Goal: Task Accomplishment & Management: Manage account settings

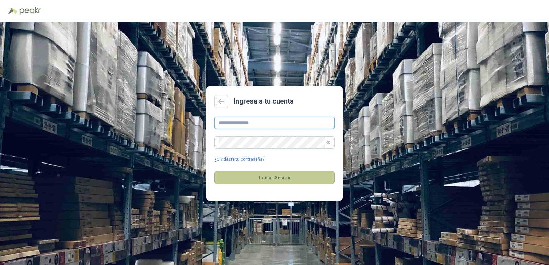
type input "**********"
click at [282, 183] on button "Iniciar Sesión" at bounding box center [274, 177] width 120 height 13
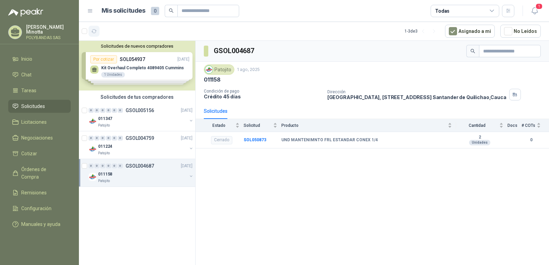
click at [97, 31] on icon "button" at bounding box center [94, 31] width 6 height 6
click at [117, 48] on button "Solicitudes de nuevos compradores" at bounding box center [137, 46] width 111 height 5
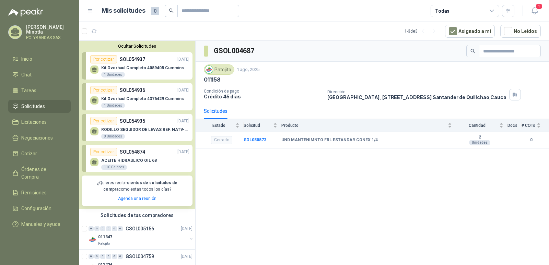
click at [117, 48] on button "Ocultar Solicitudes" at bounding box center [137, 46] width 111 height 5
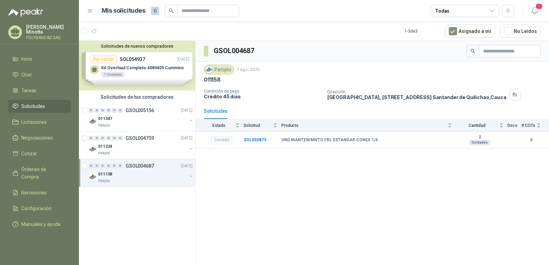
click at [49, 38] on p "POLYBANDAS SAS" at bounding box center [48, 38] width 45 height 4
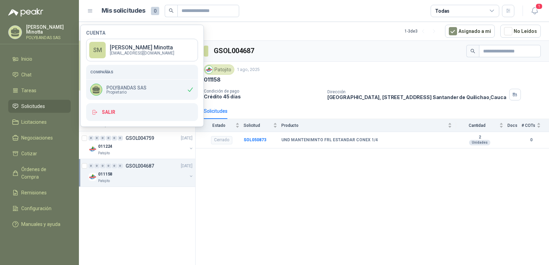
click at [140, 121] on div "Cuenta SM Solanyi Andrea Minotta ventas@polybandas.co Compañías POLYBANDAS SAS …" at bounding box center [141, 76] width 123 height 102
click at [140, 119] on button "Salir" at bounding box center [142, 112] width 112 height 18
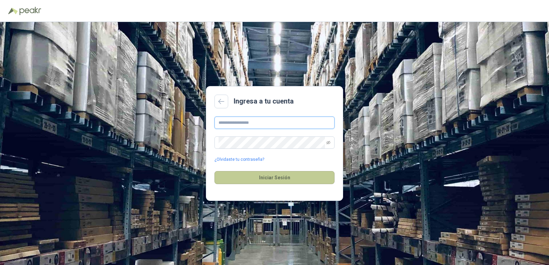
type input "**********"
click at [267, 178] on button "Iniciar Sesión" at bounding box center [274, 177] width 120 height 13
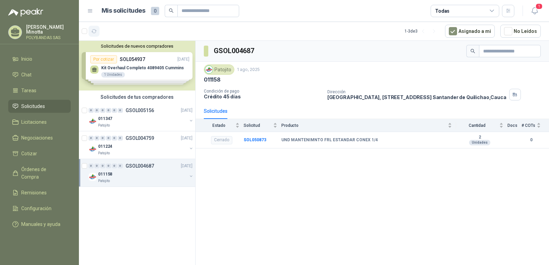
click at [94, 30] on icon "button" at bounding box center [94, 31] width 6 height 6
click at [138, 48] on button "Solicitudes de nuevos compradores" at bounding box center [137, 46] width 111 height 5
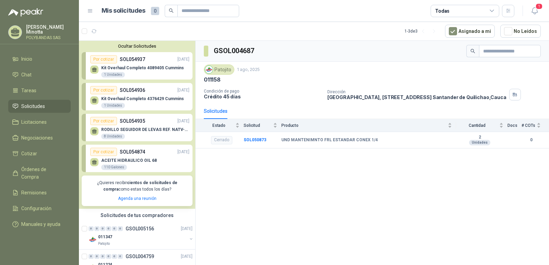
click at [138, 48] on button "Ocultar Solicitudes" at bounding box center [137, 46] width 111 height 5
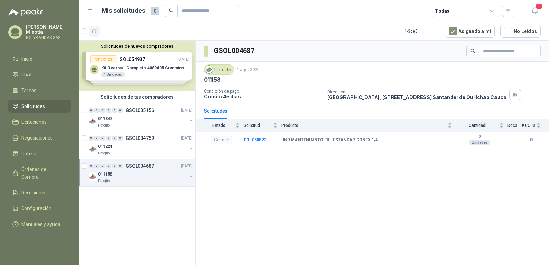
click at [94, 34] on icon "button" at bounding box center [94, 31] width 6 height 6
click at [54, 26] on p "[PERSON_NAME]" at bounding box center [48, 30] width 45 height 10
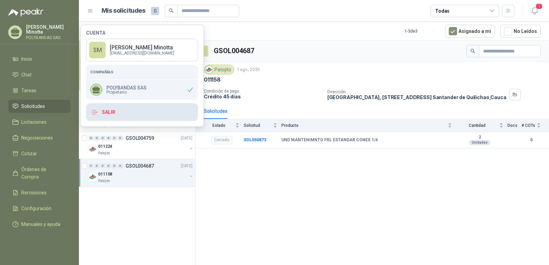
click at [113, 114] on button "Salir" at bounding box center [142, 112] width 112 height 18
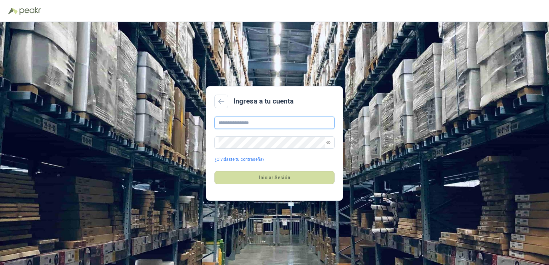
type input "**********"
